Goal: Transaction & Acquisition: Purchase product/service

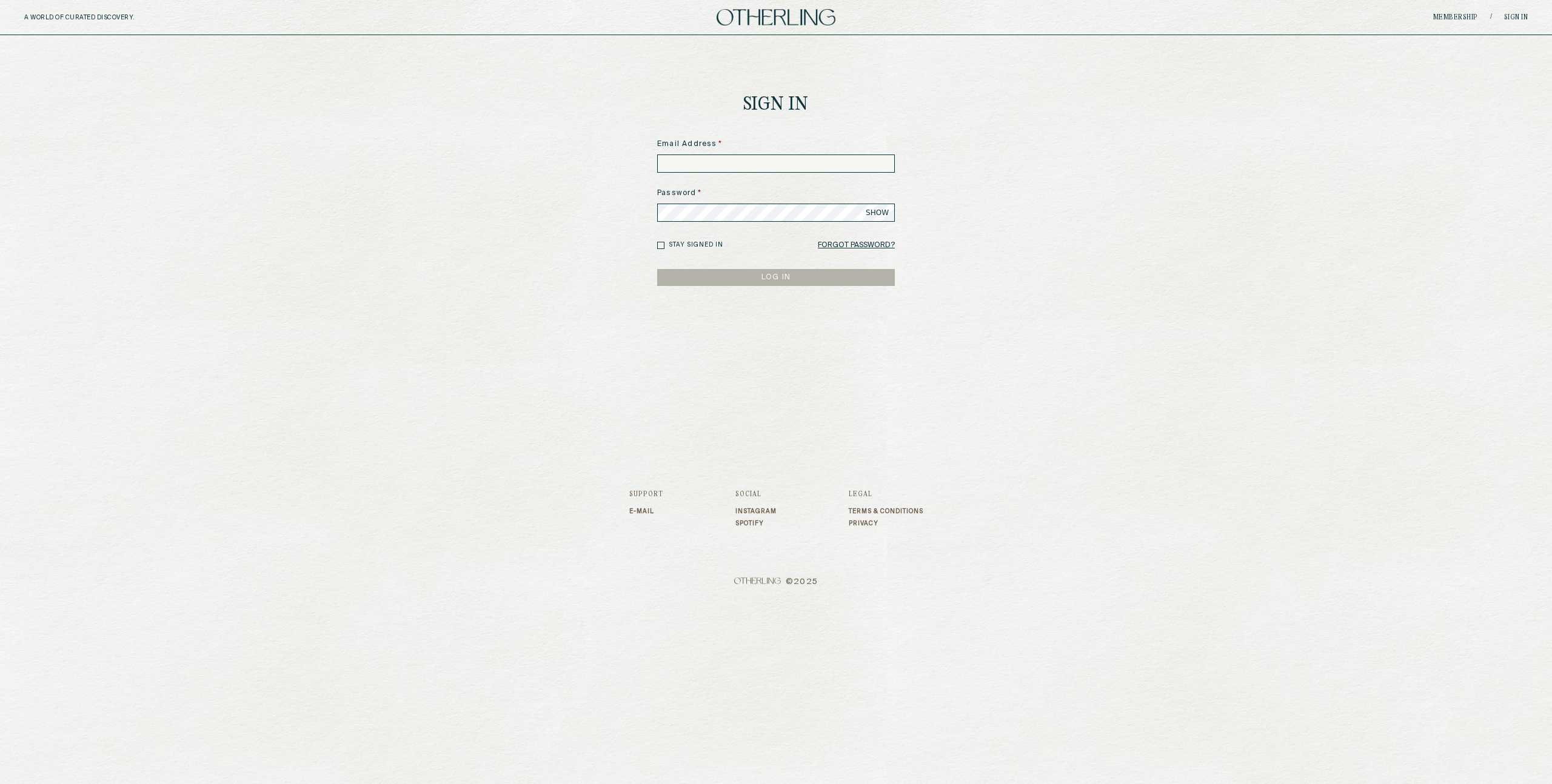
type input "**********"
click at [731, 275] on button "LOG IN" at bounding box center [776, 278] width 238 height 17
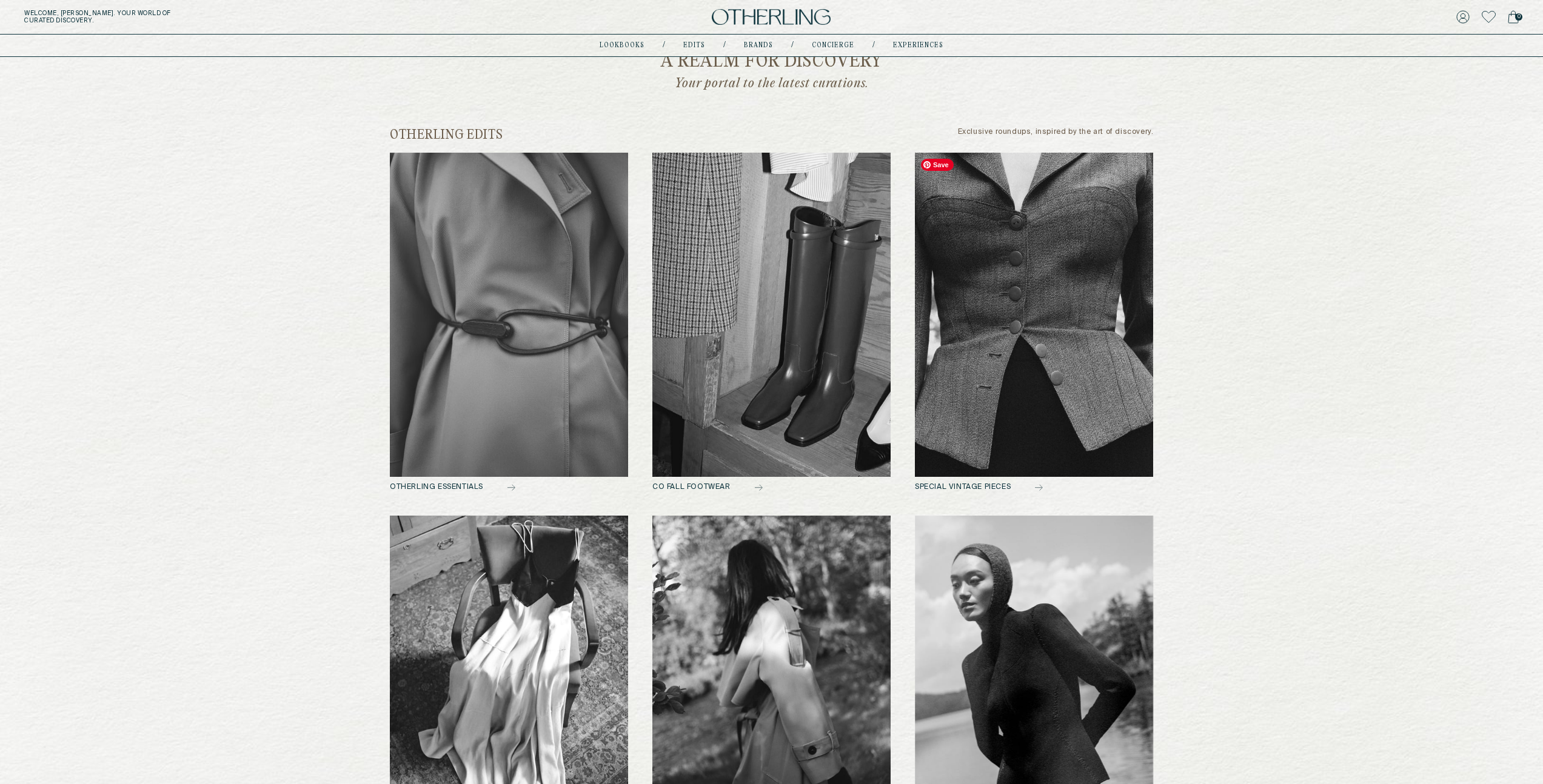
click at [1051, 329] on img at bounding box center [1034, 315] width 238 height 324
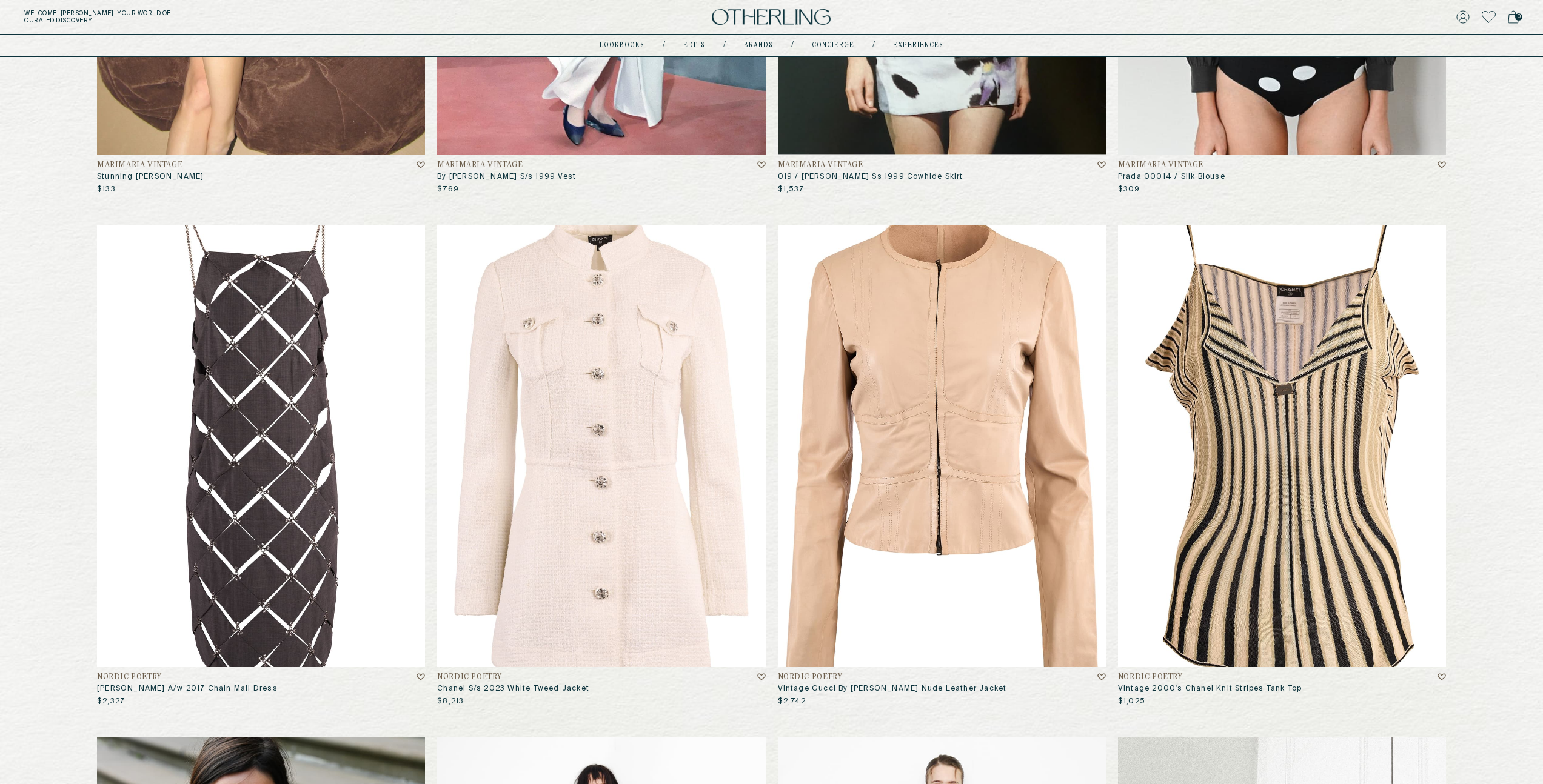
scroll to position [498, 0]
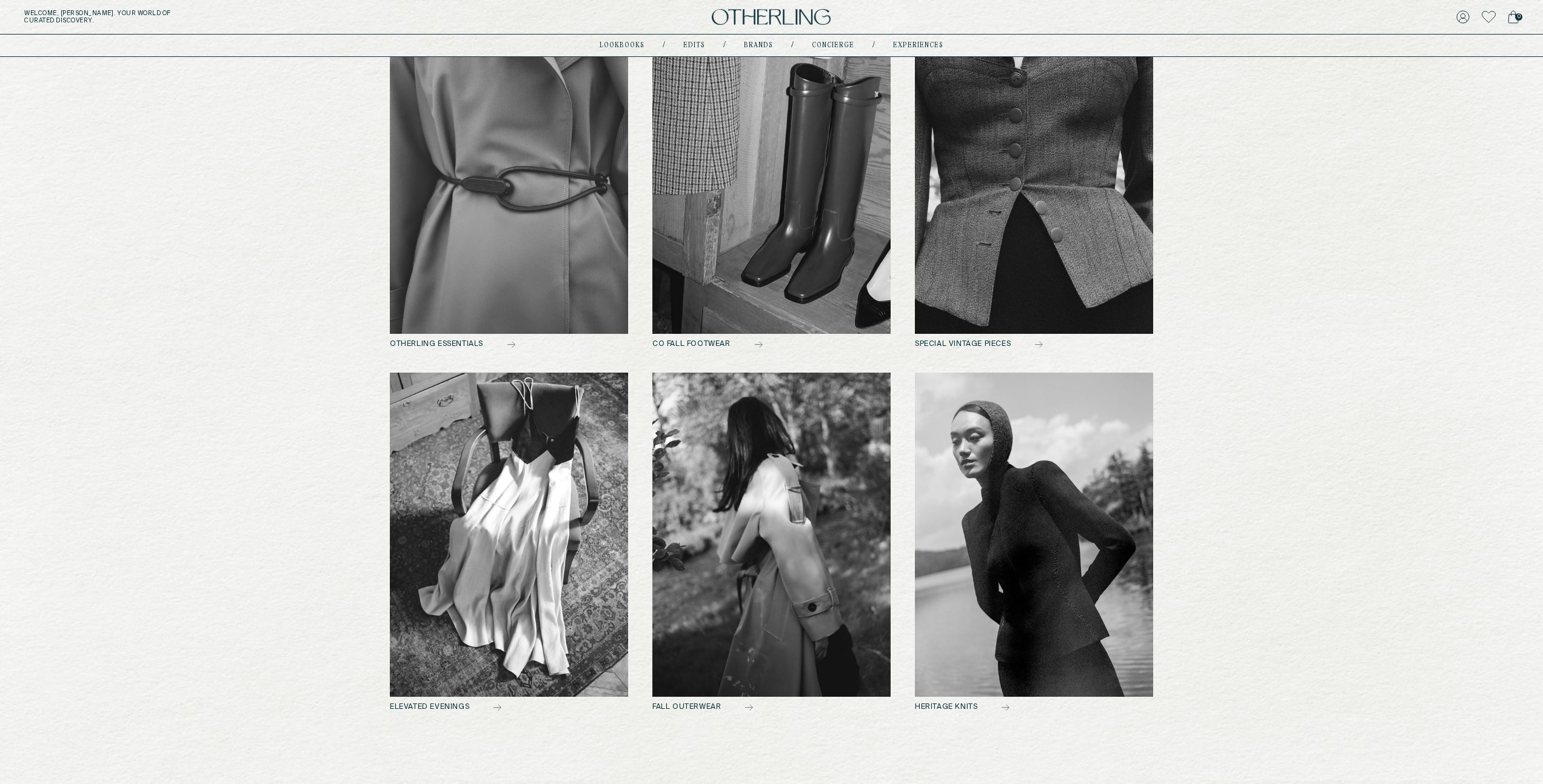
scroll to position [589, 0]
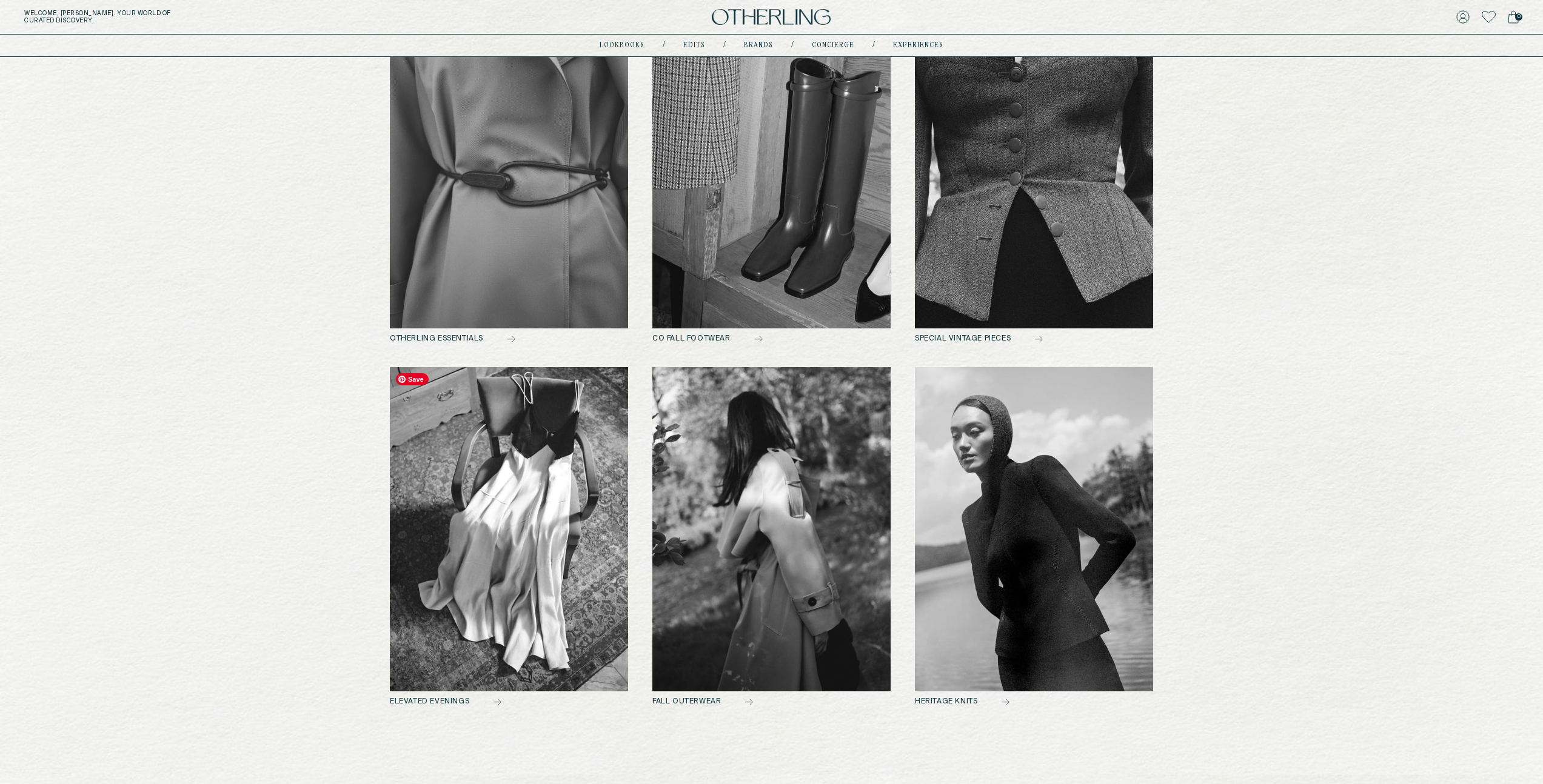
click at [498, 514] on img at bounding box center [509, 529] width 238 height 324
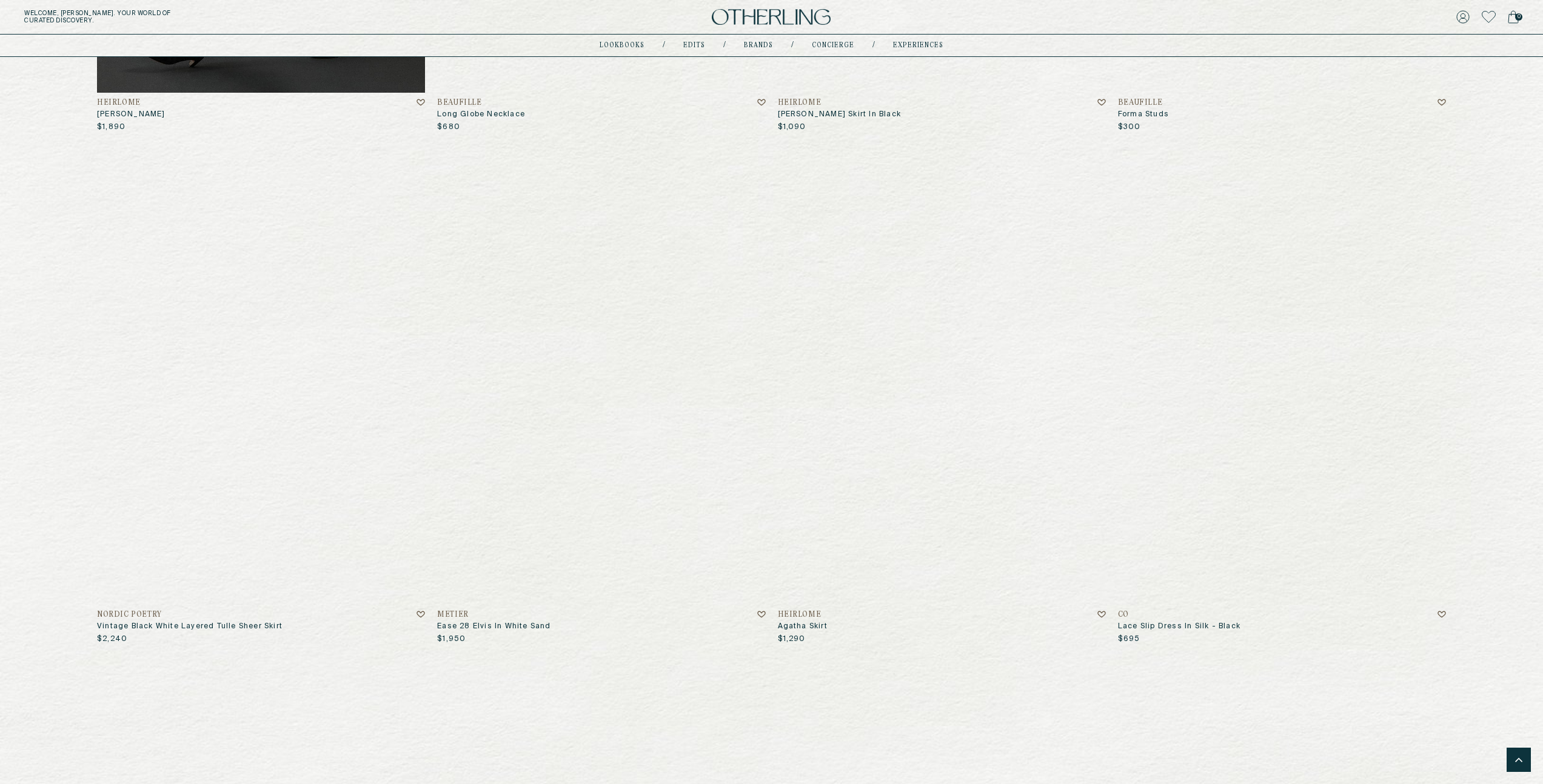
scroll to position [5687, 0]
